Goal: Task Accomplishment & Management: Complete application form

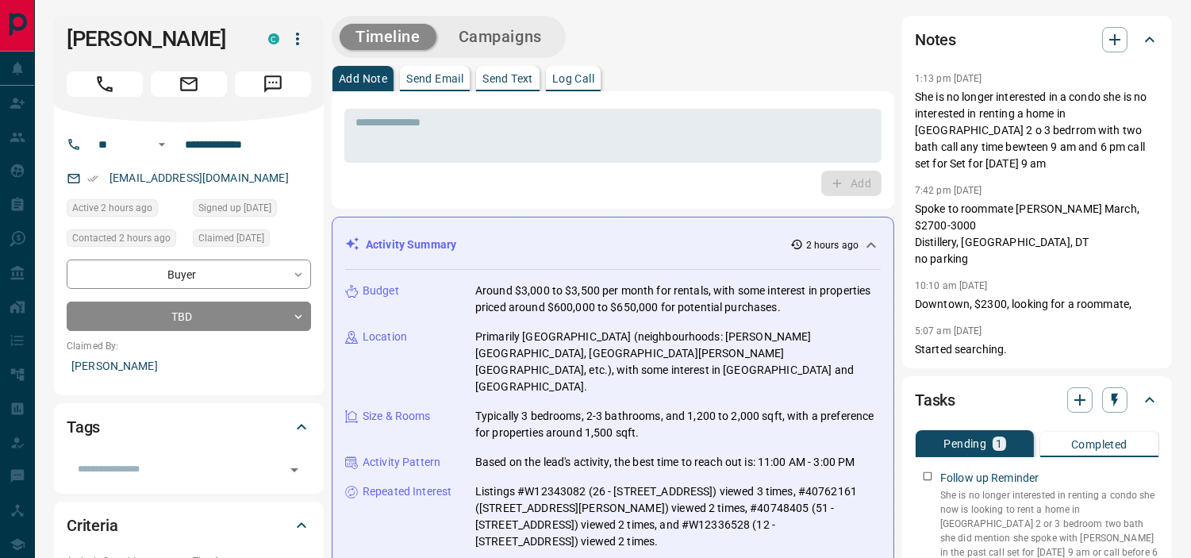
click at [934, 387] on h2 "Tasks" at bounding box center [935, 399] width 40 height 25
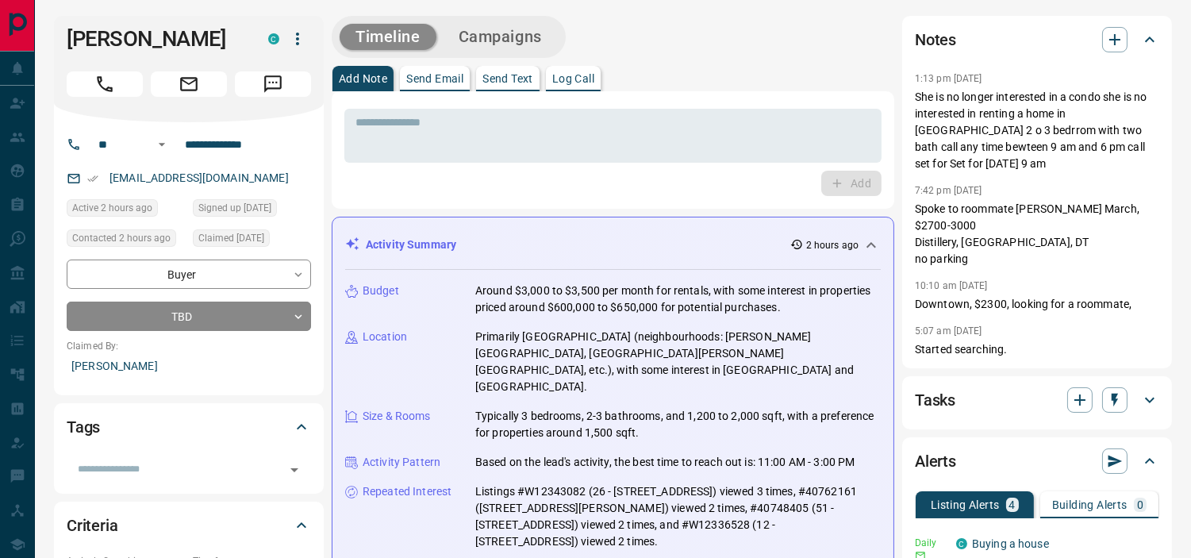
click at [934, 387] on h2 "Tasks" at bounding box center [935, 399] width 40 height 25
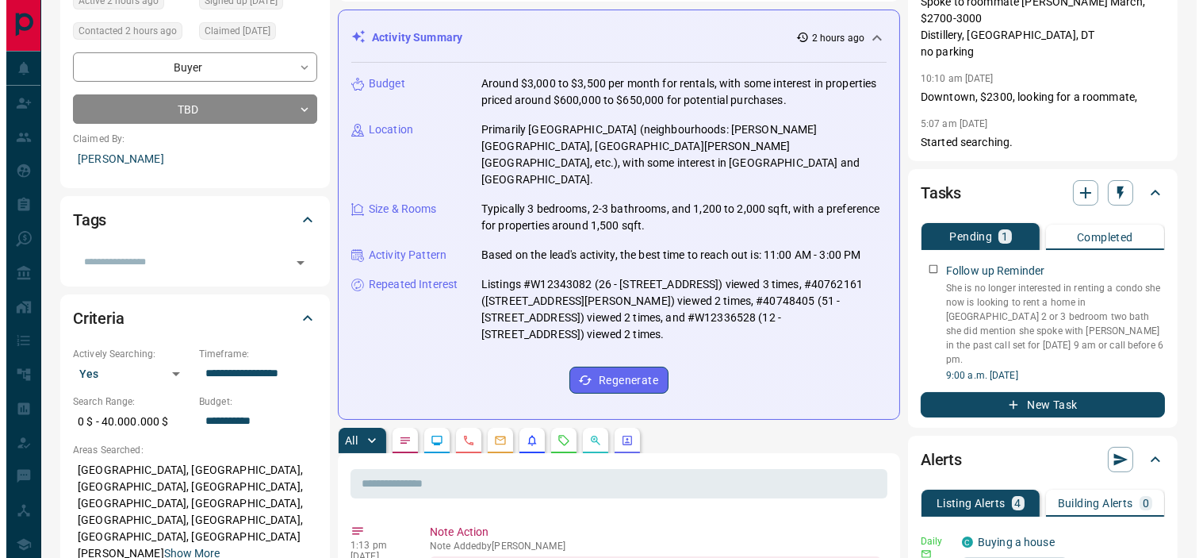
scroll to position [213, 0]
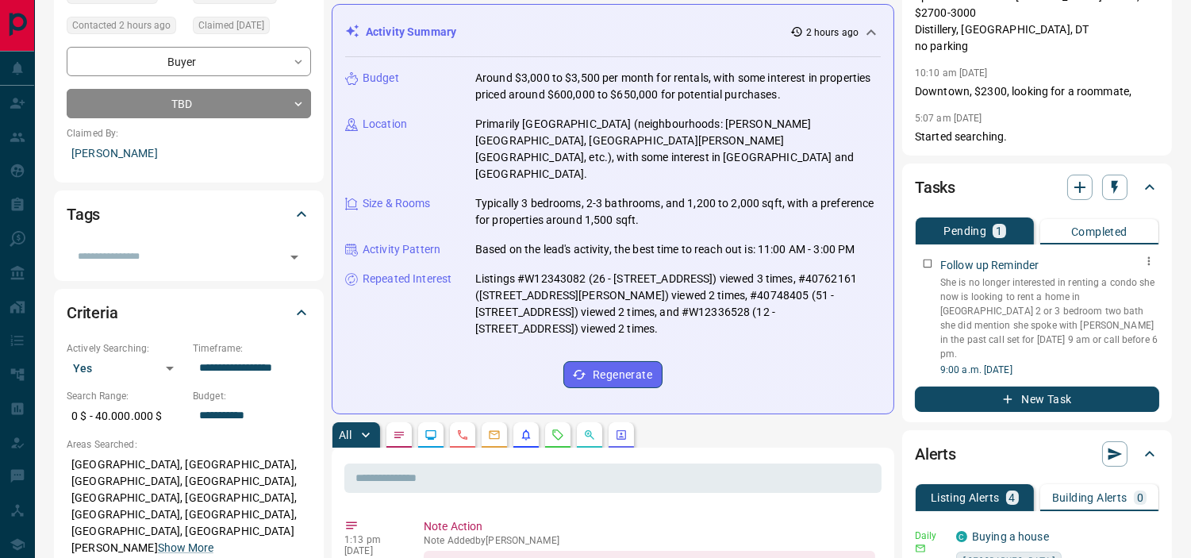
click at [1045, 280] on p "She is no longer interested in renting a condo she now is looking to rent a hom…" at bounding box center [1049, 318] width 219 height 86
click at [1003, 217] on button "Pending 1" at bounding box center [974, 230] width 118 height 27
click at [1076, 182] on icon "button" at bounding box center [1079, 187] width 11 height 11
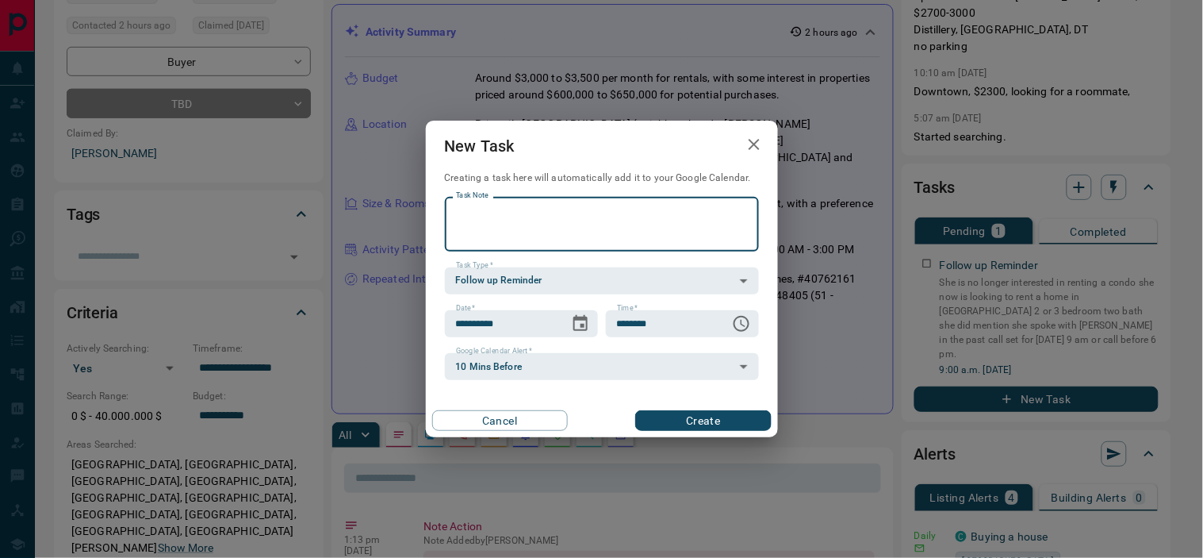
click at [752, 141] on icon "button" at bounding box center [754, 144] width 11 height 11
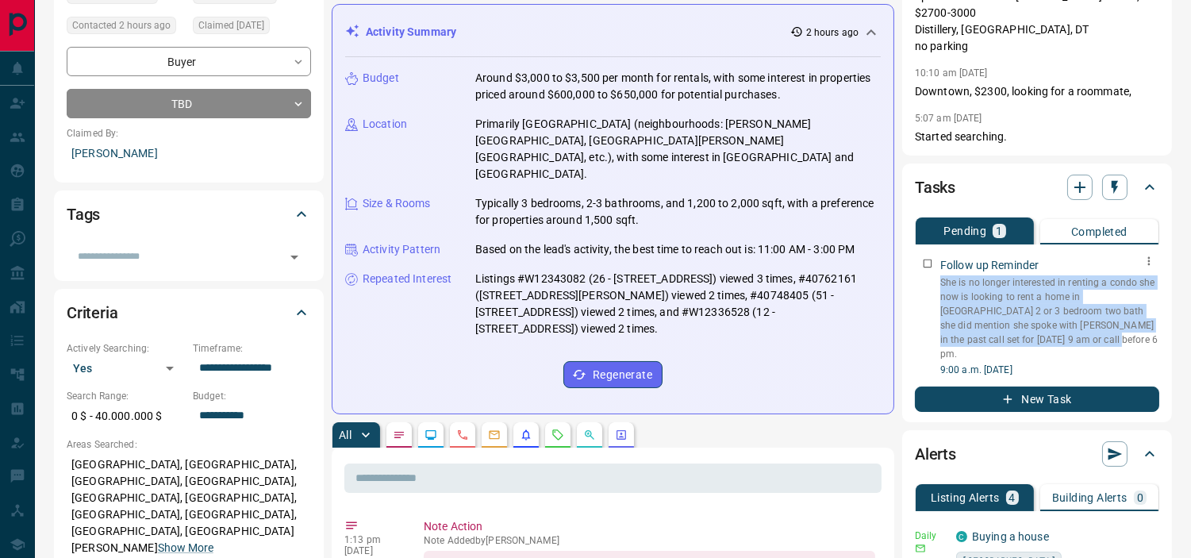
drag, startPoint x: 1002, startPoint y: 320, endPoint x: 939, endPoint y: 263, distance: 84.8
click at [940, 275] on p "She is no longer interested in renting a condo she now is looking to rent a hom…" at bounding box center [1049, 318] width 219 height 86
copy p "She is no longer interested in renting a condo she now is looking to rent a hom…"
click at [1079, 178] on icon "button" at bounding box center [1079, 187] width 19 height 19
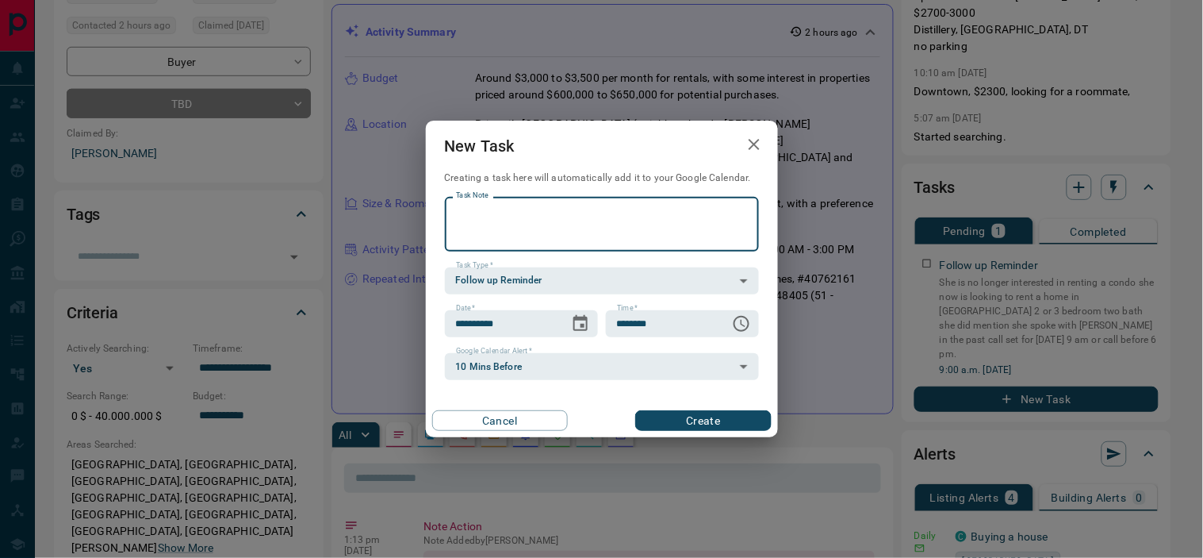
click at [597, 219] on textarea "Task Note" at bounding box center [602, 224] width 292 height 40
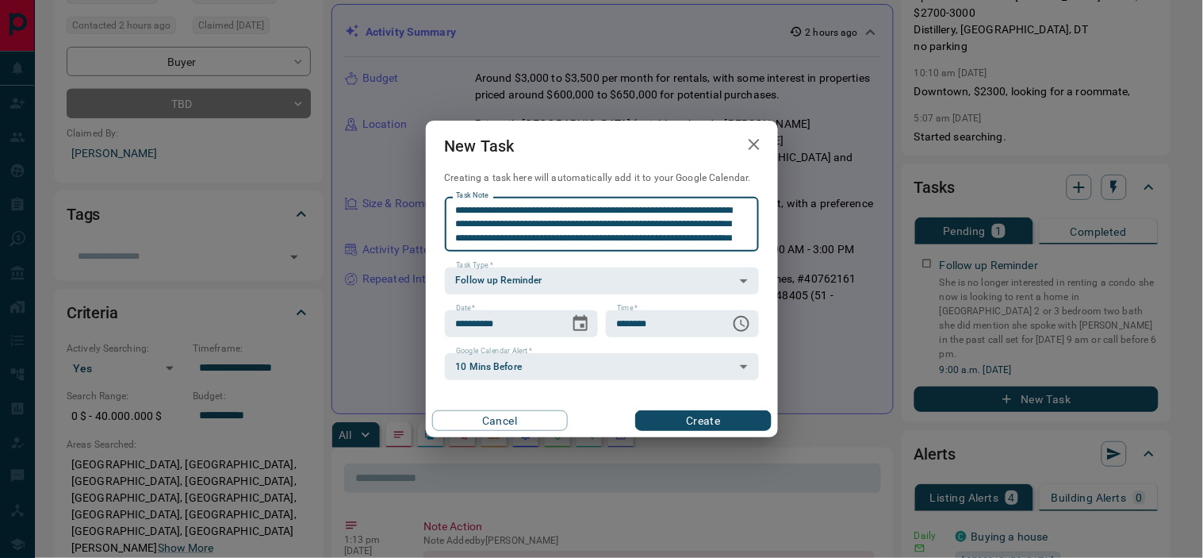
scroll to position [13, 0]
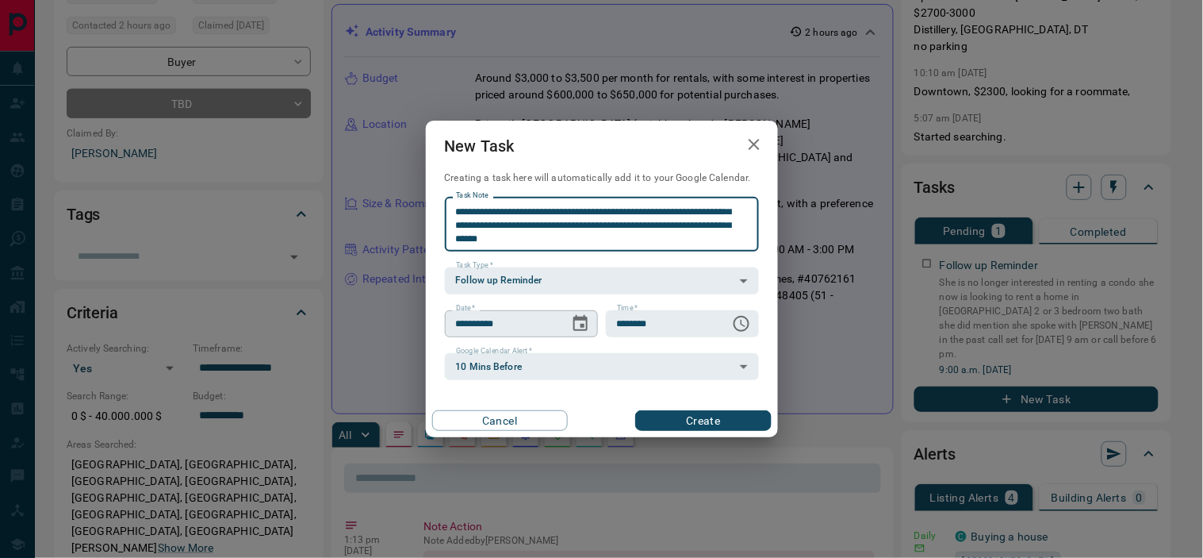
type textarea "**********"
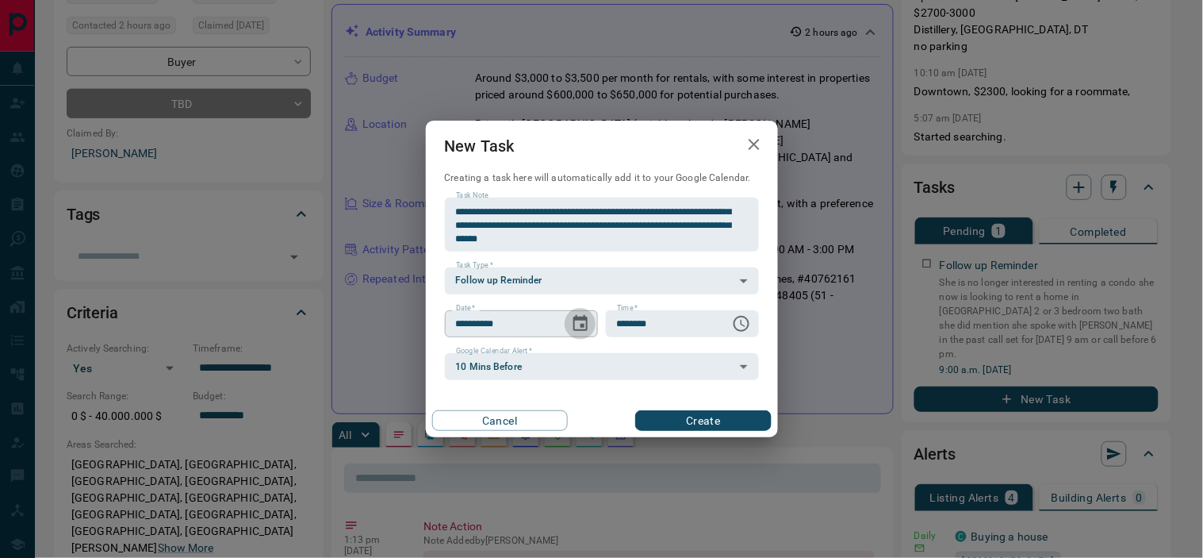
click at [581, 324] on icon "Choose date, selected date is Sep 13, 2025" at bounding box center [580, 323] width 14 height 16
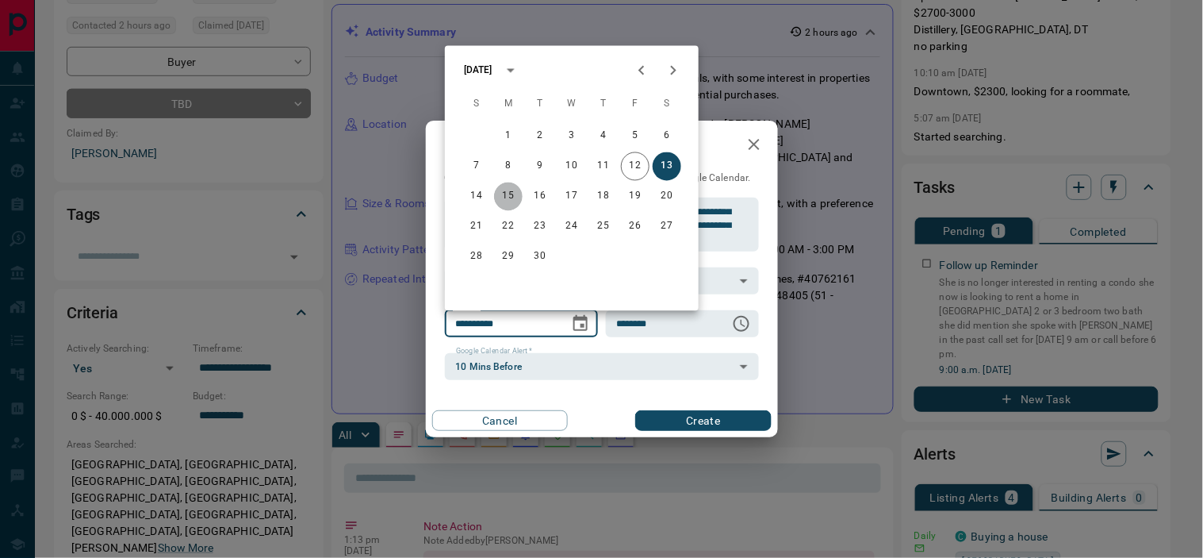
click at [505, 191] on button "15" at bounding box center [508, 196] width 29 height 29
type input "**********"
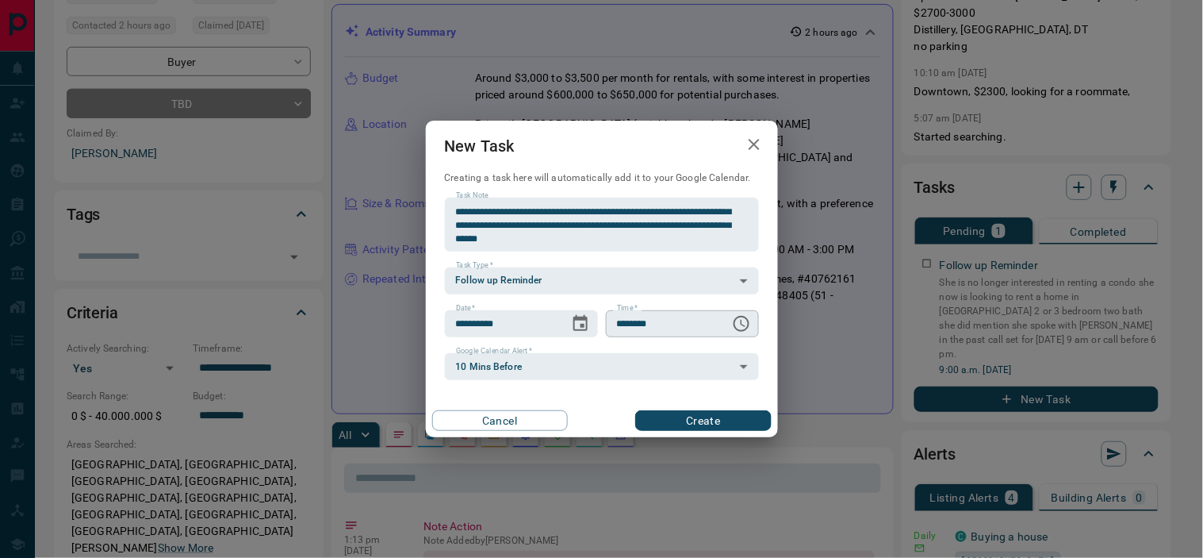
click at [720, 325] on div "******** Time   *" at bounding box center [682, 323] width 153 height 27
click at [744, 323] on icon "Choose time, selected time is 6:00 AM" at bounding box center [741, 323] width 19 height 19
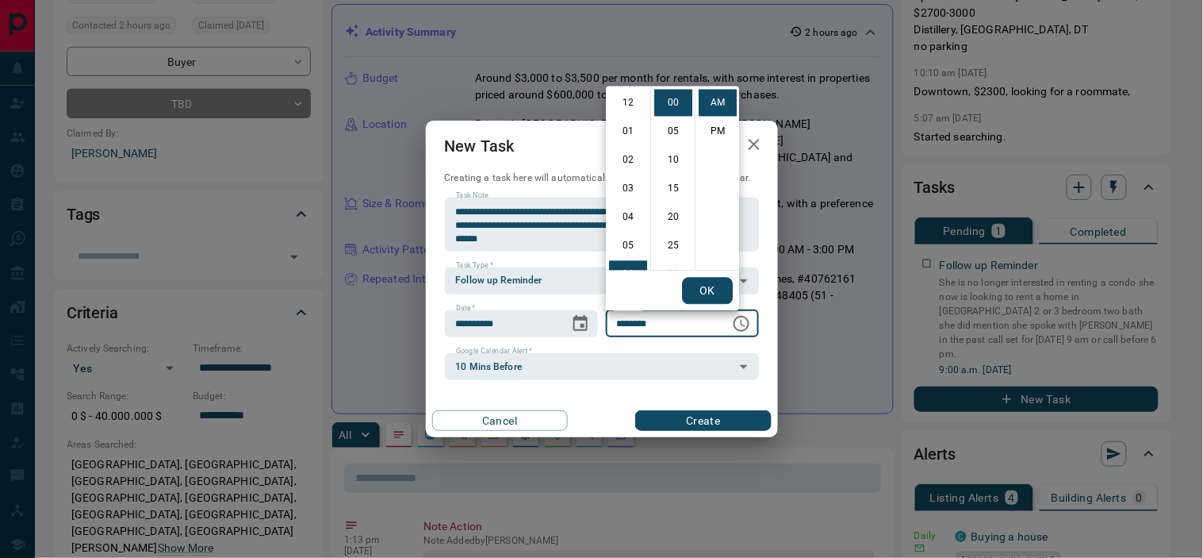
scroll to position [171, 0]
click at [629, 182] on li "09" at bounding box center [628, 189] width 38 height 27
type input "********"
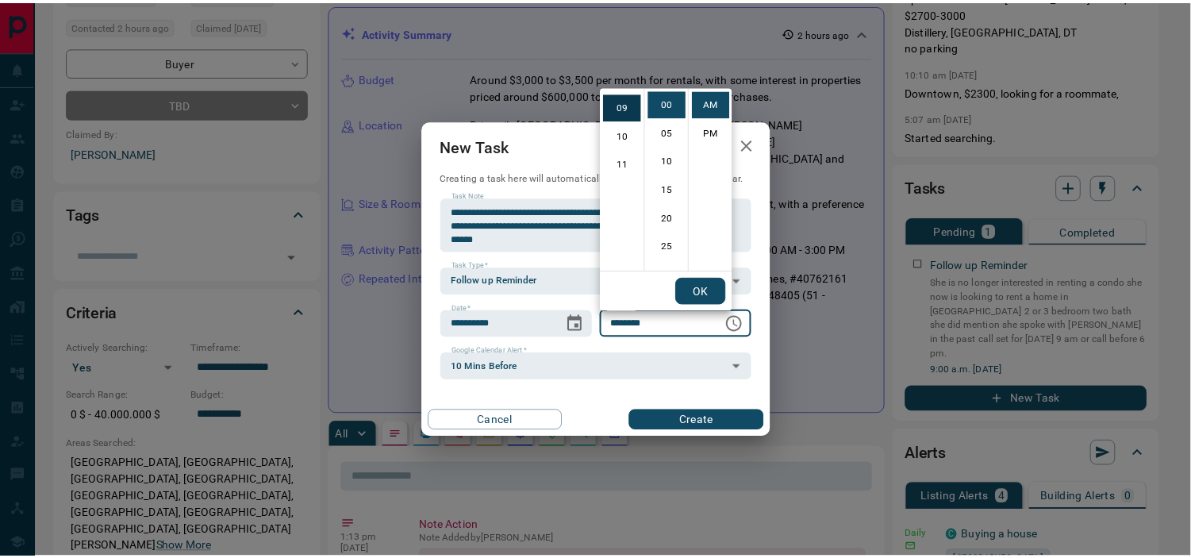
scroll to position [257, 0]
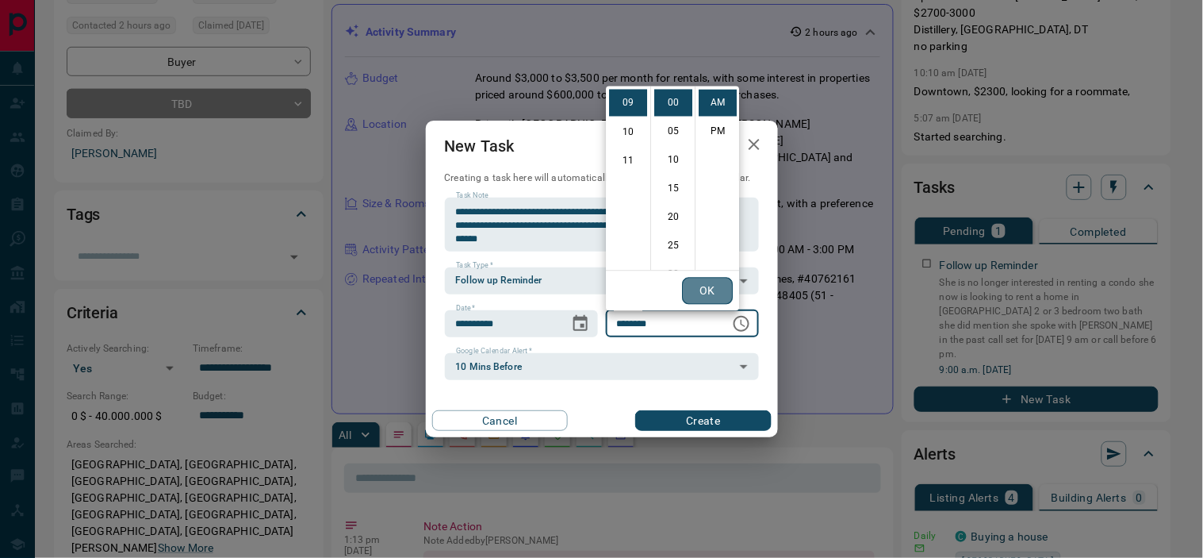
click at [702, 279] on button "OK" at bounding box center [707, 291] width 51 height 27
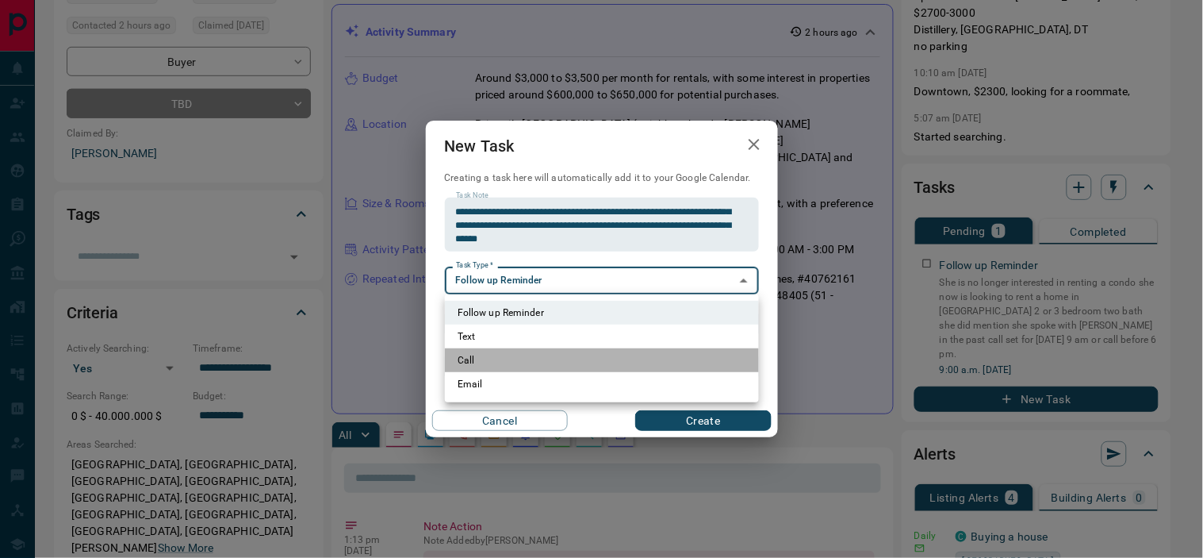
click at [533, 358] on li "Call" at bounding box center [602, 360] width 314 height 24
type input "**********"
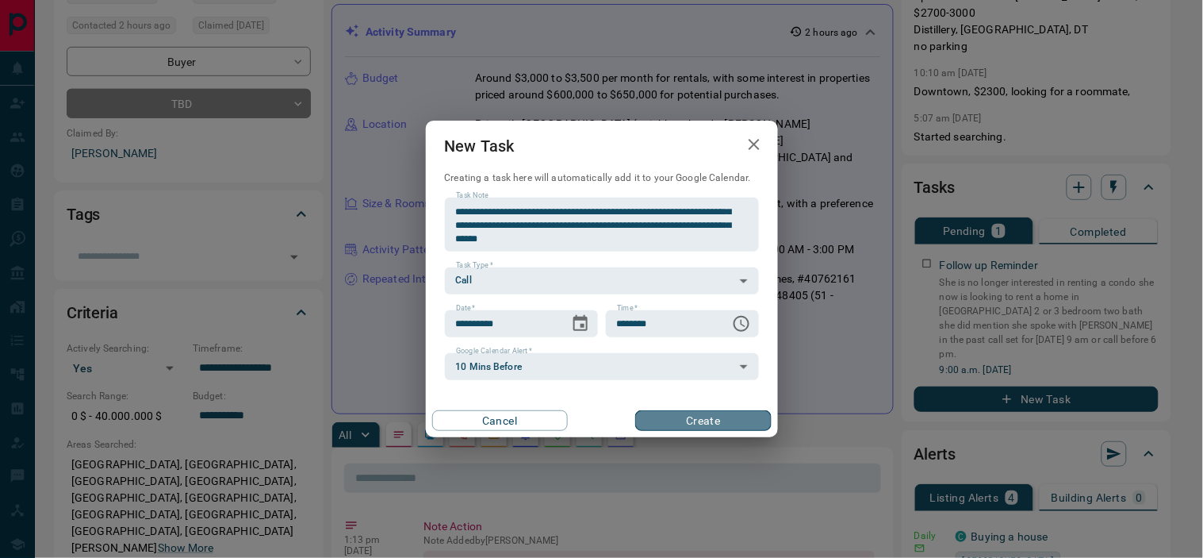
click at [693, 418] on button "Create" at bounding box center [703, 420] width 136 height 21
